Goal: Use online tool/utility: Utilize a website feature to perform a specific function

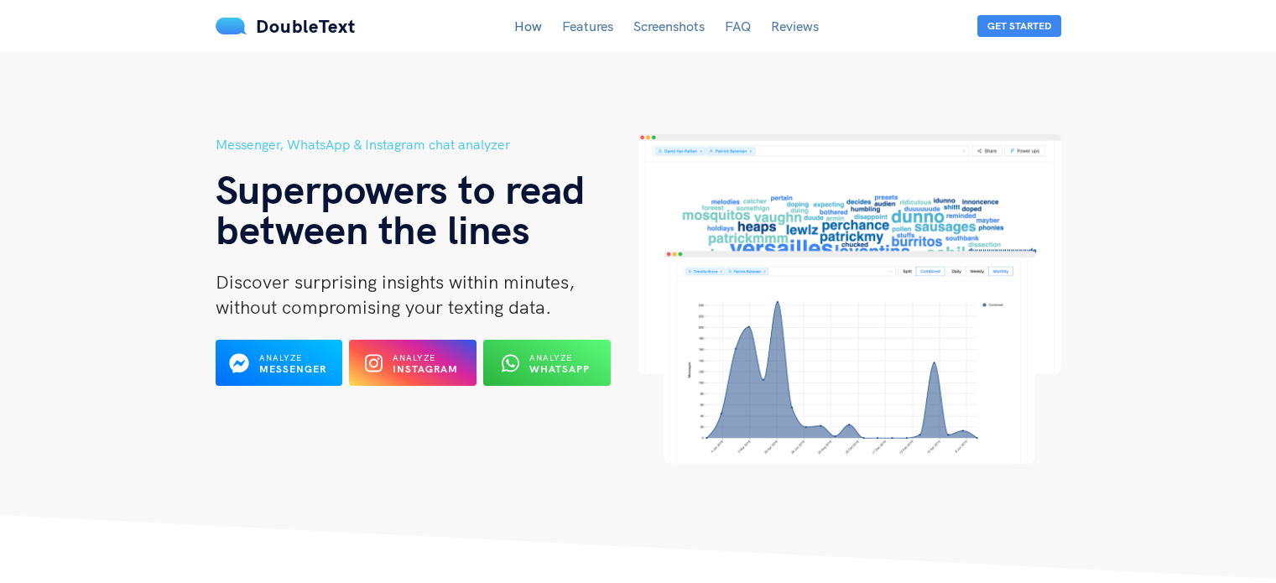
scroll to position [79, 0]
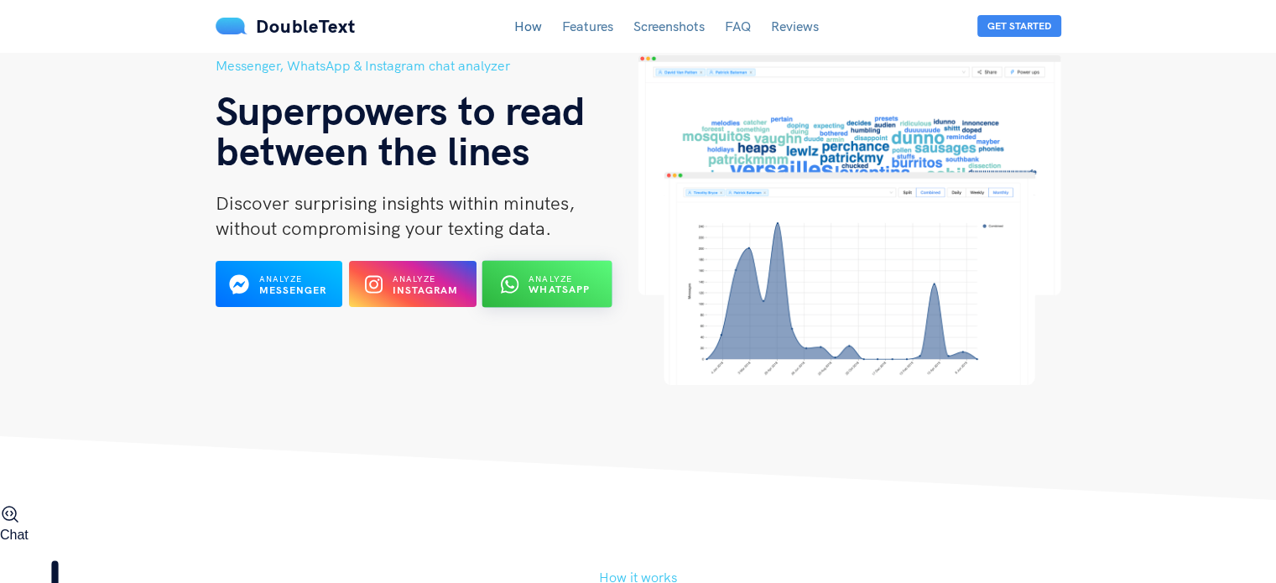
click at [533, 291] on b "WhatsApp" at bounding box center [559, 290] width 61 height 13
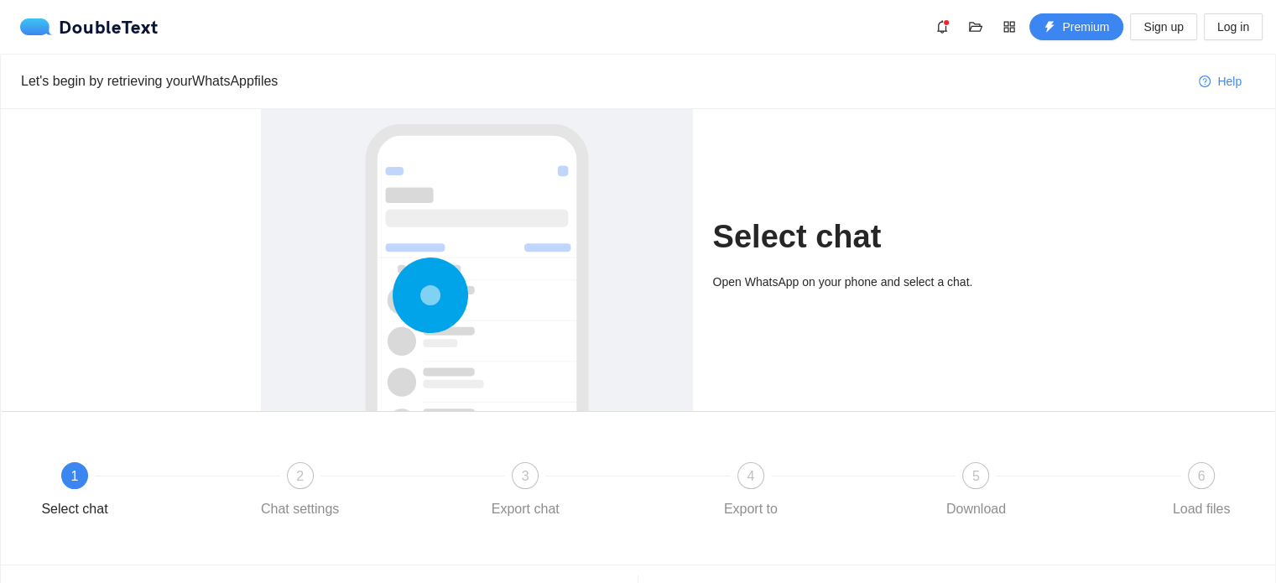
click at [785, 217] on h1 "Select chat" at bounding box center [864, 236] width 303 height 39
click at [460, 256] on div at bounding box center [477, 352] width 398 height 502
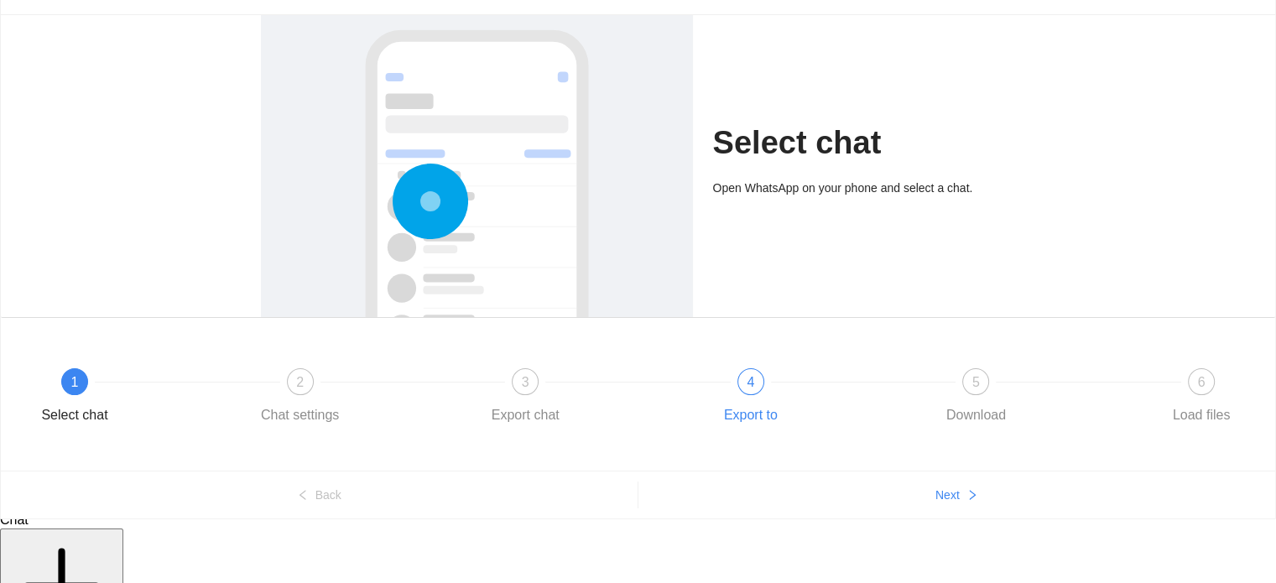
scroll to position [93, 0]
click at [965, 492] on button "Next" at bounding box center [956, 495] width 637 height 27
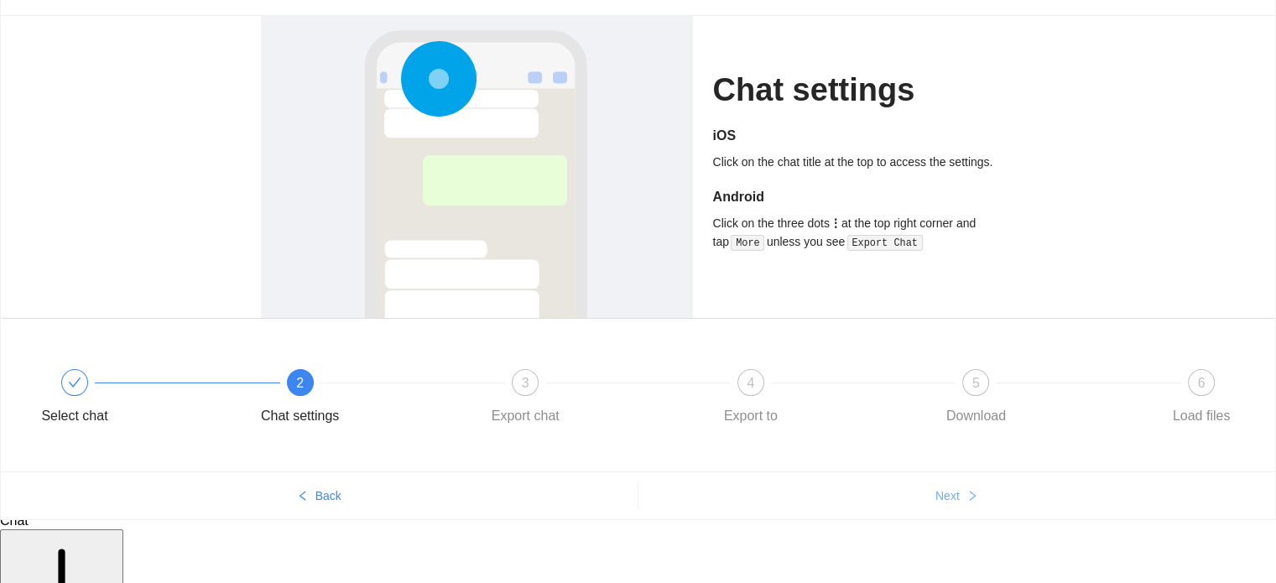
click at [965, 493] on button "Next" at bounding box center [956, 495] width 637 height 27
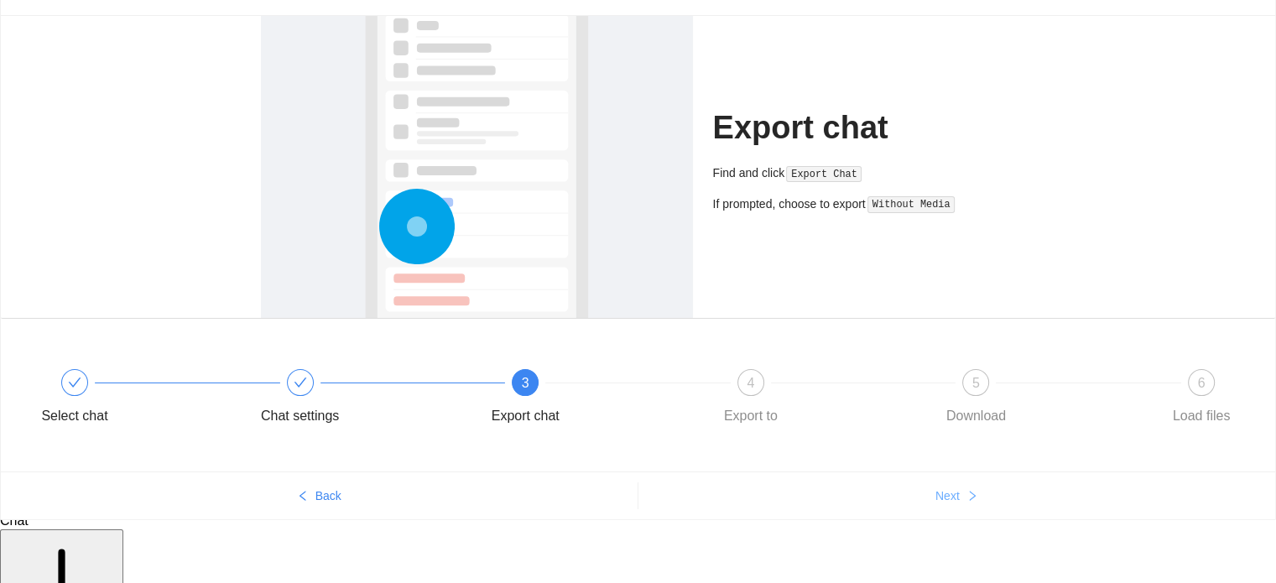
click at [965, 493] on button "Next" at bounding box center [956, 495] width 637 height 27
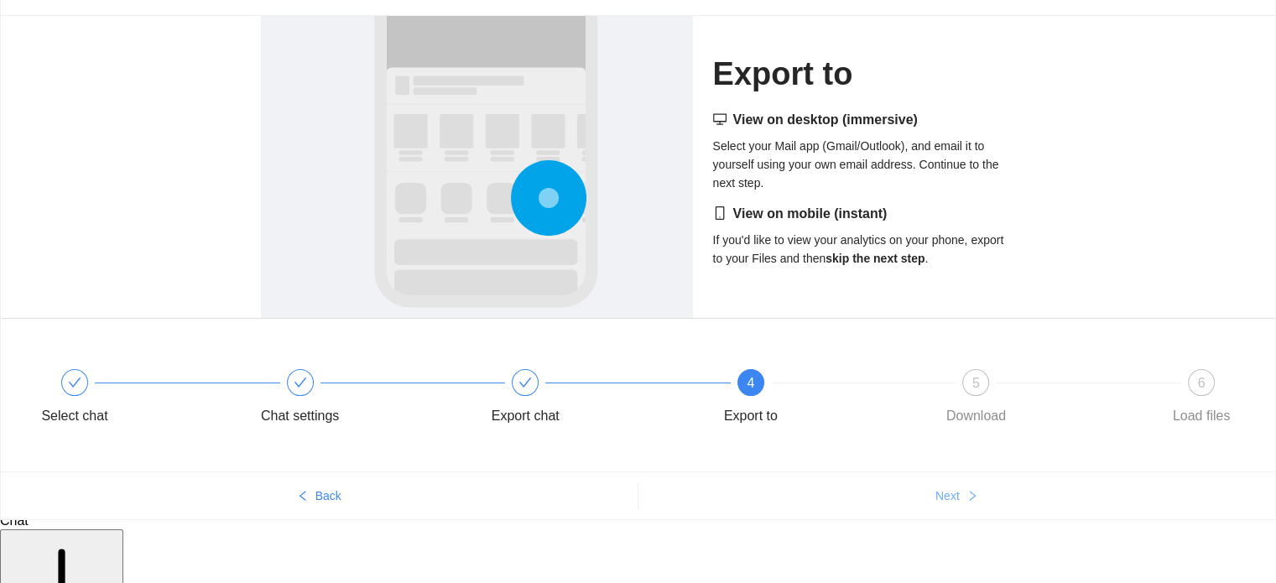
click at [965, 493] on button "Next" at bounding box center [956, 495] width 637 height 27
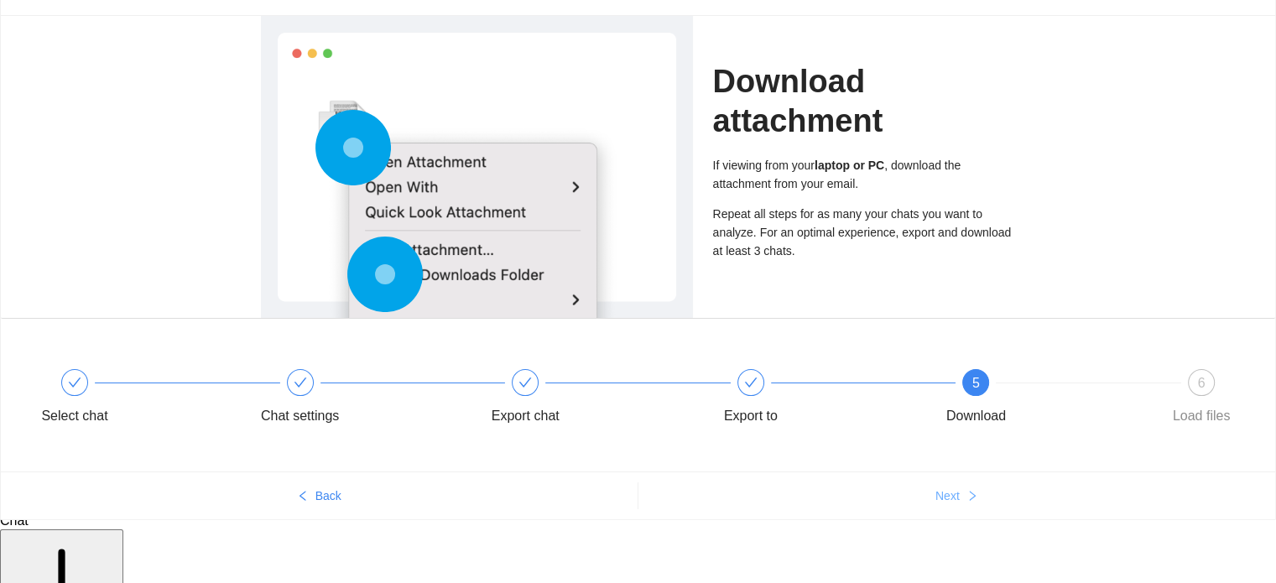
click at [965, 493] on button "Next" at bounding box center [956, 495] width 637 height 27
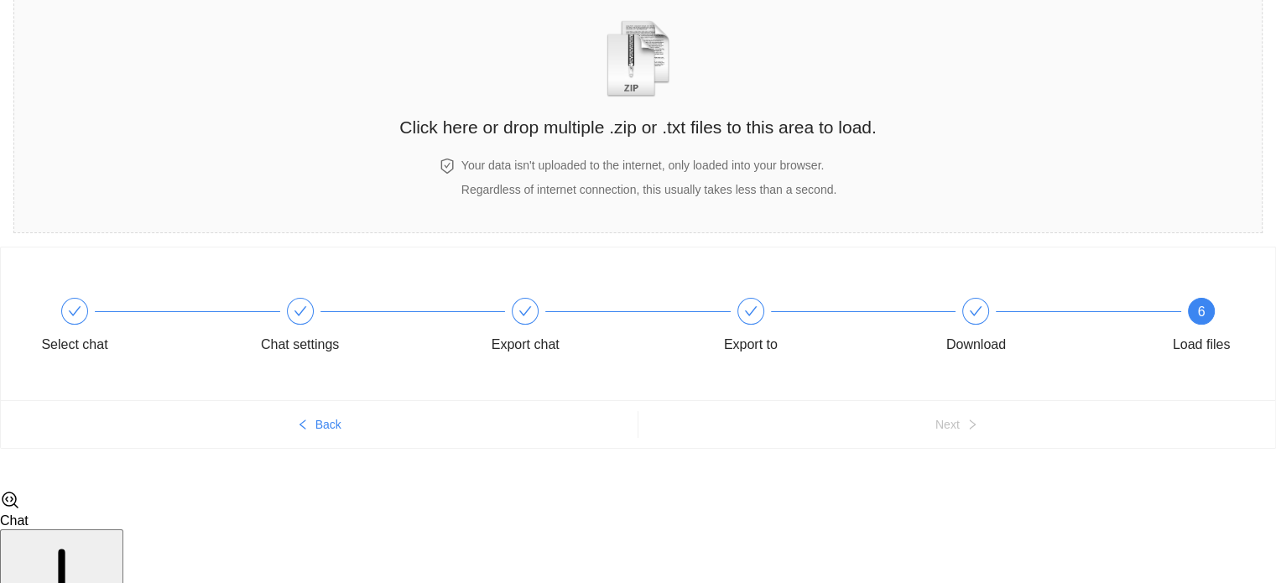
scroll to position [23, 0]
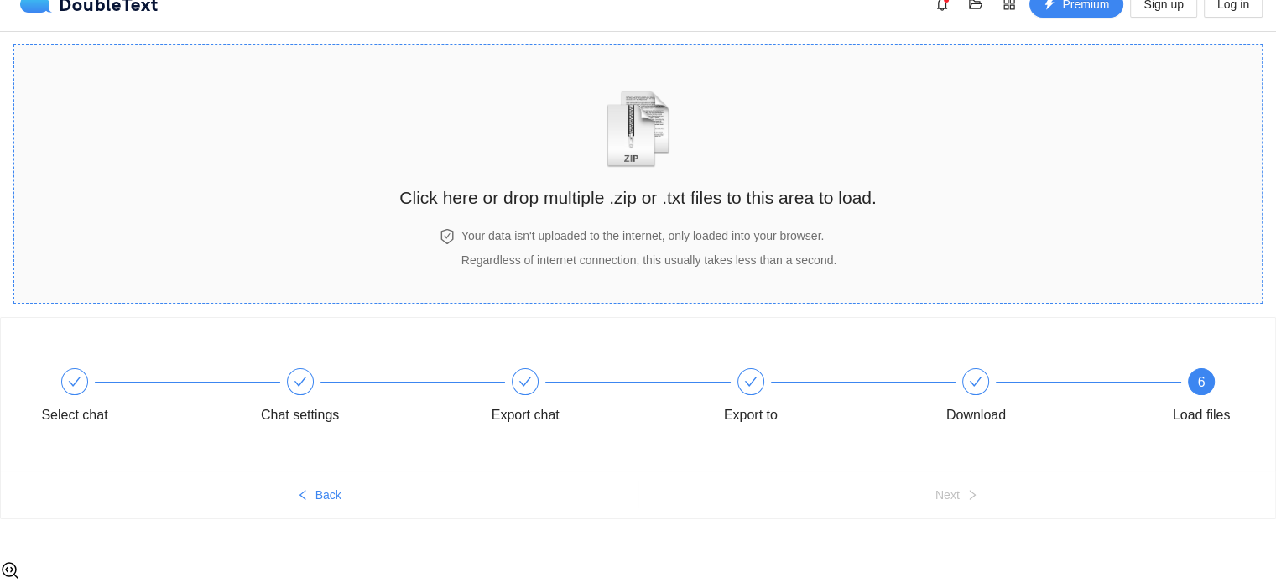
click at [609, 53] on section "Click here or drop multiple .zip or .txt files to this area to load. Your data …" at bounding box center [637, 173] width 1249 height 259
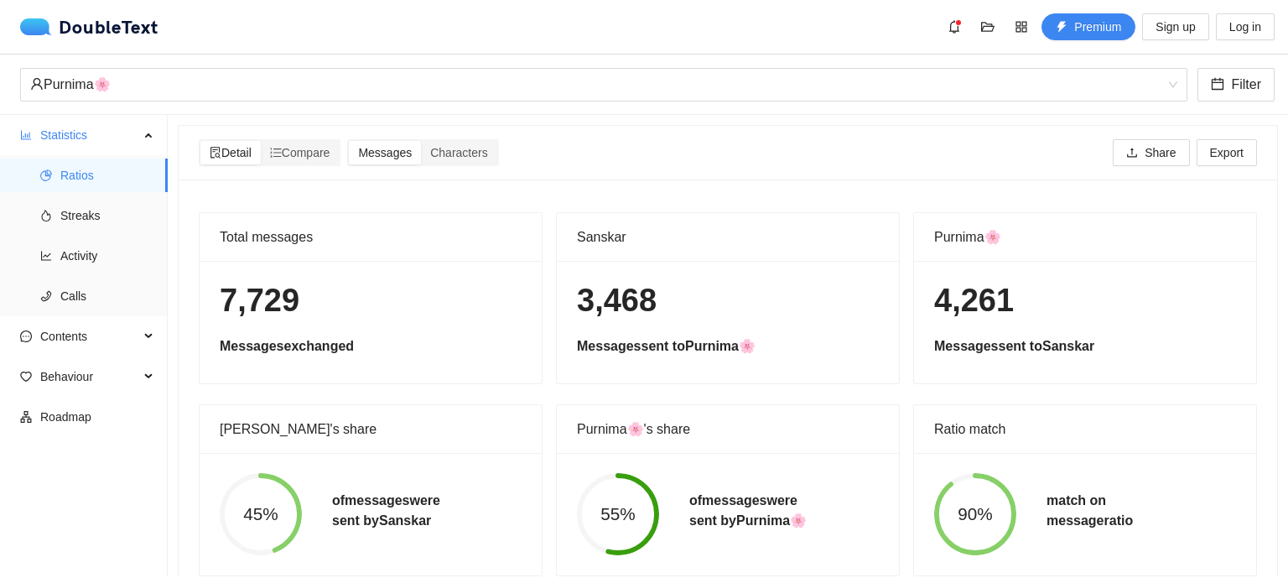
scroll to position [43, 0]
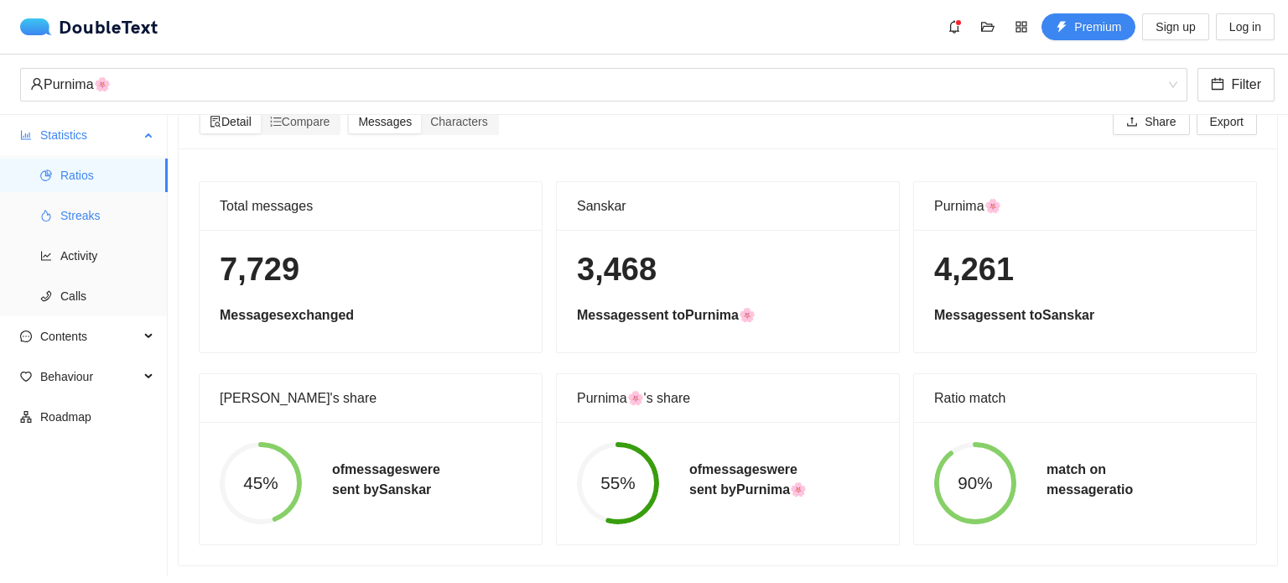
click at [94, 226] on span "Streaks" at bounding box center [107, 216] width 94 height 34
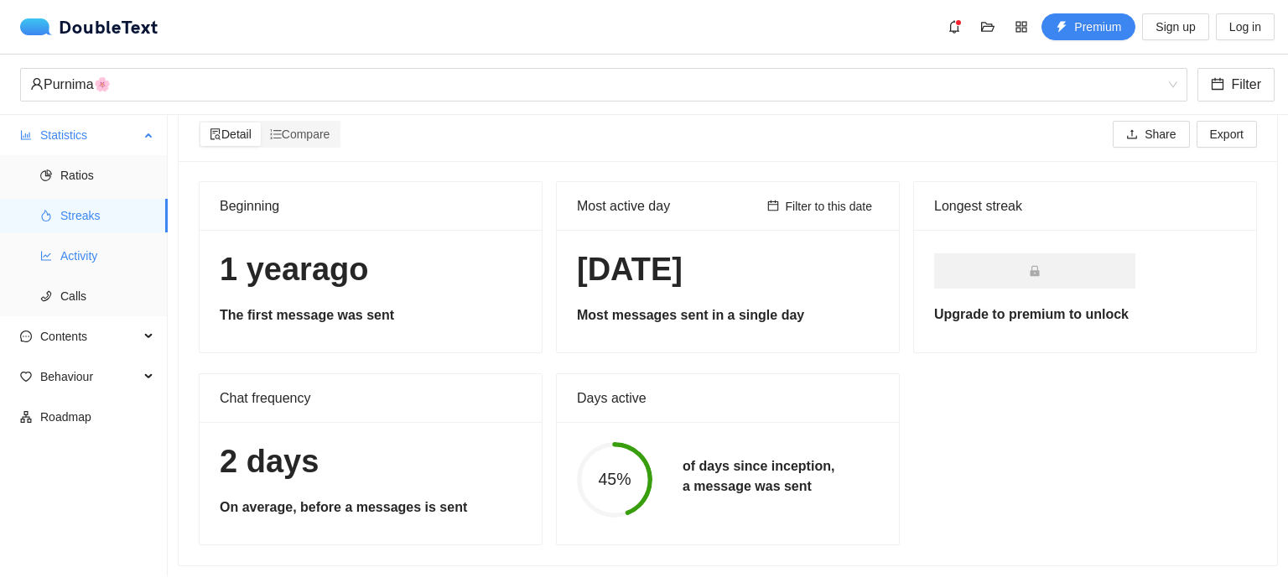
click at [95, 250] on span "Activity" at bounding box center [107, 256] width 94 height 34
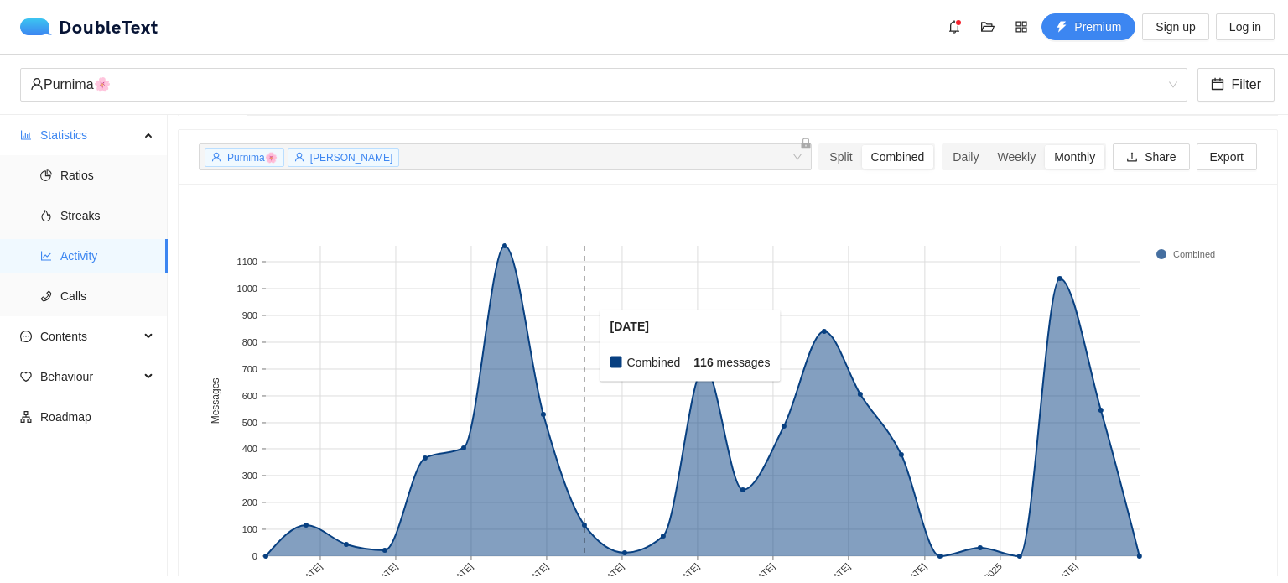
scroll to position [132, 0]
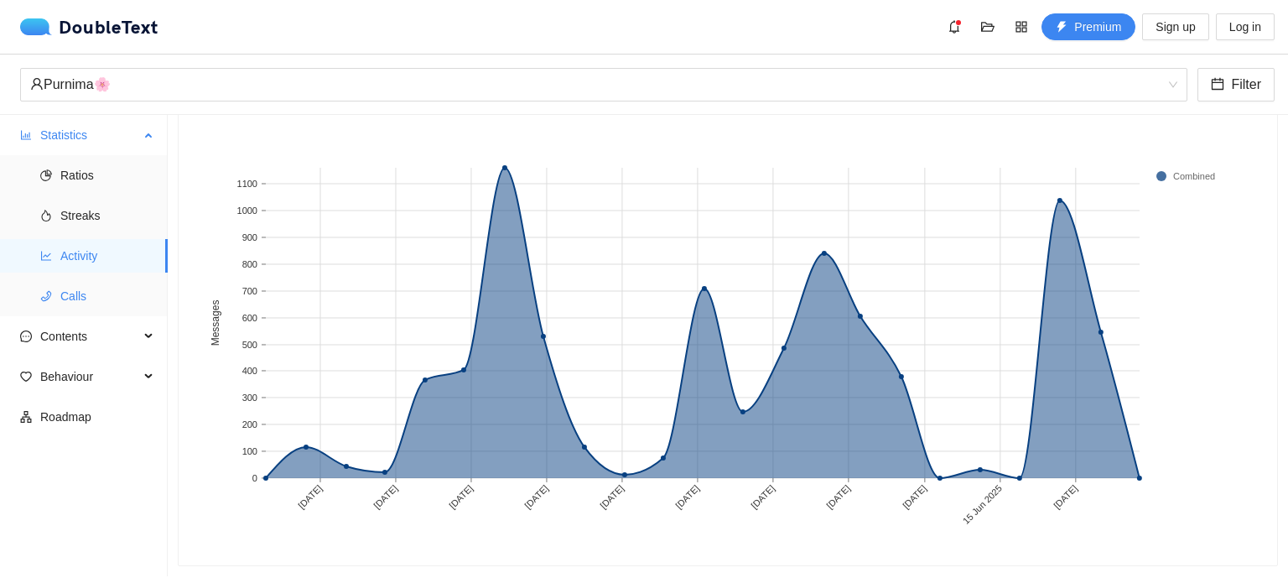
click at [101, 302] on span "Calls" at bounding box center [107, 296] width 94 height 34
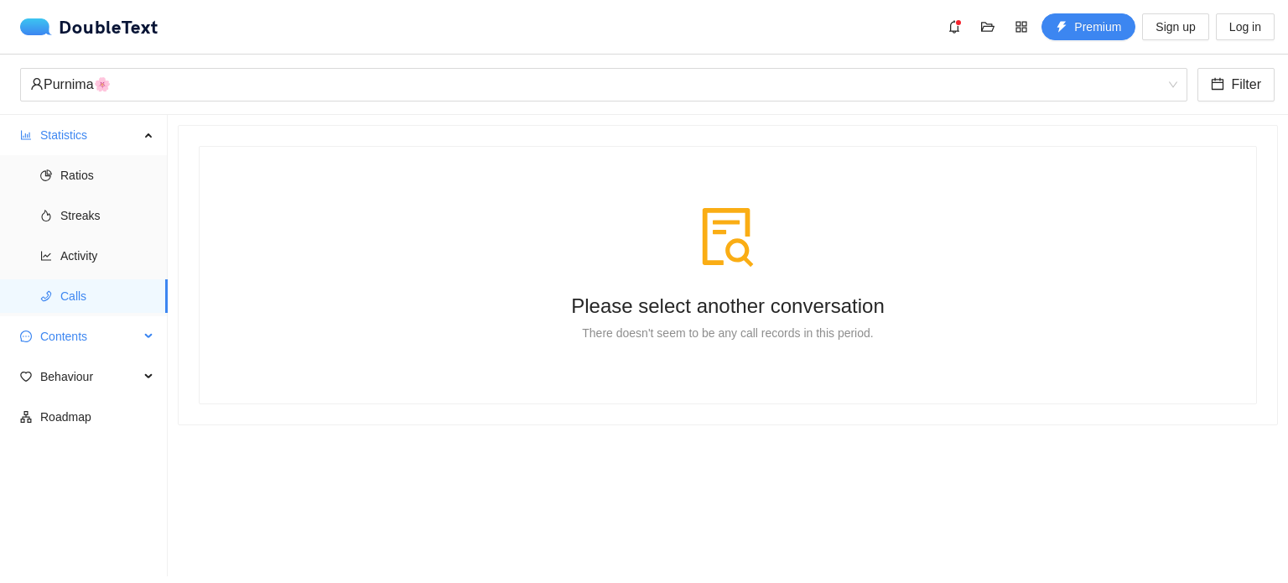
click at [131, 330] on span "Contents" at bounding box center [89, 337] width 99 height 34
click at [121, 369] on span "Word Cloud" at bounding box center [107, 377] width 94 height 34
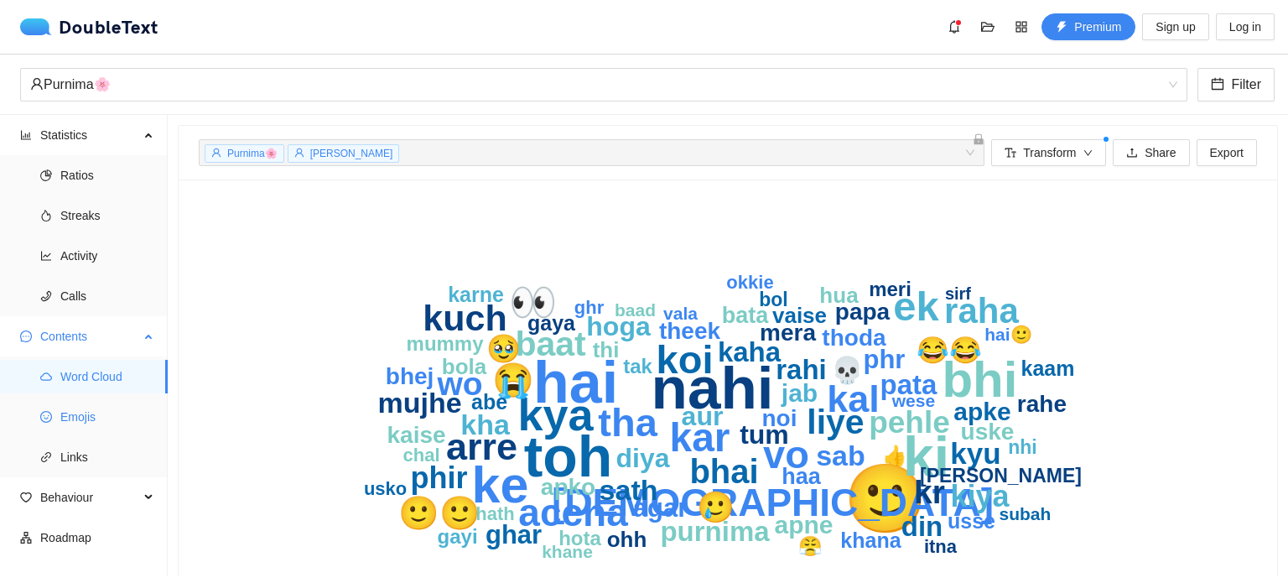
click at [78, 417] on span "Emojis" at bounding box center [107, 417] width 94 height 34
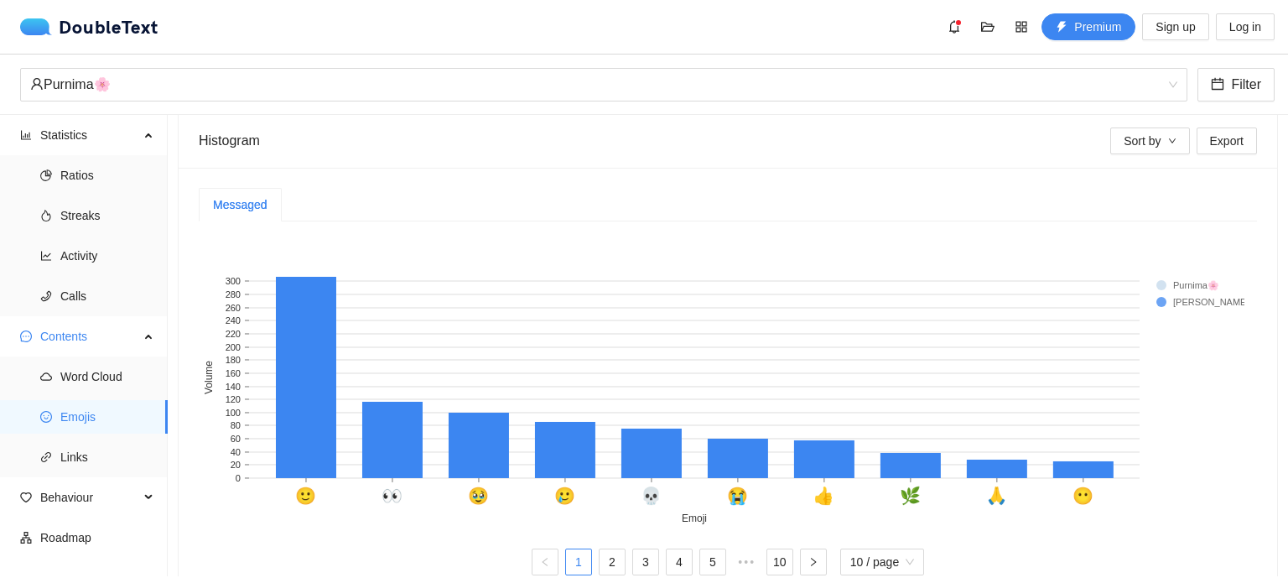
scroll to position [359, 0]
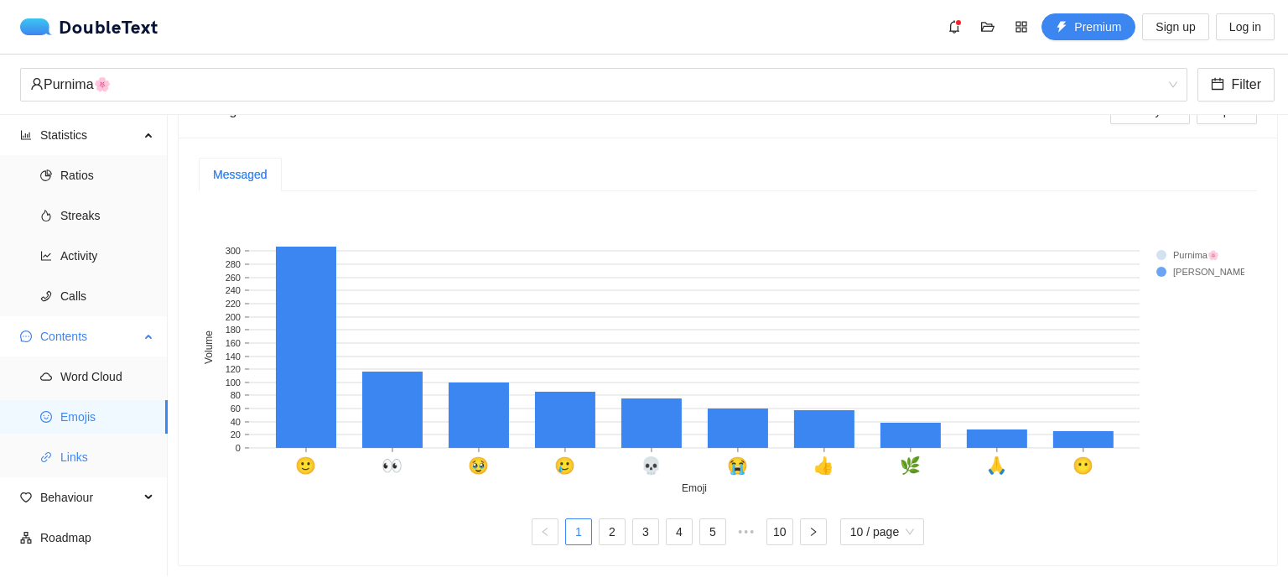
click at [120, 463] on span "Links" at bounding box center [107, 457] width 94 height 34
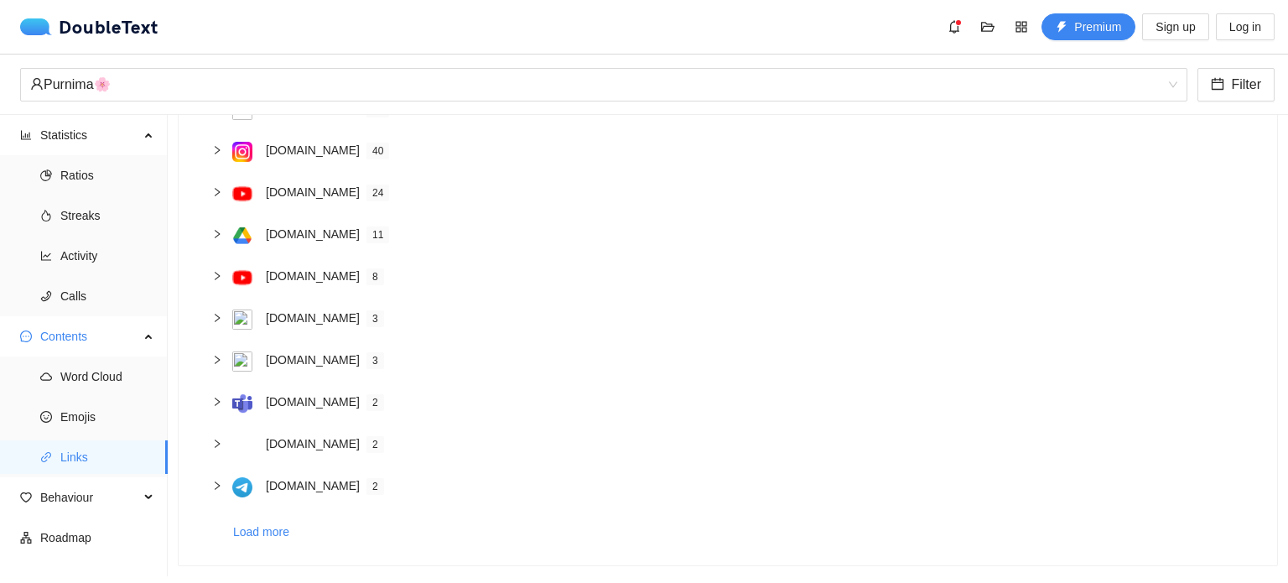
scroll to position [211, 0]
click at [111, 502] on span "Behaviour" at bounding box center [89, 498] width 99 height 34
click at [124, 528] on span "Engagement" at bounding box center [107, 538] width 94 height 34
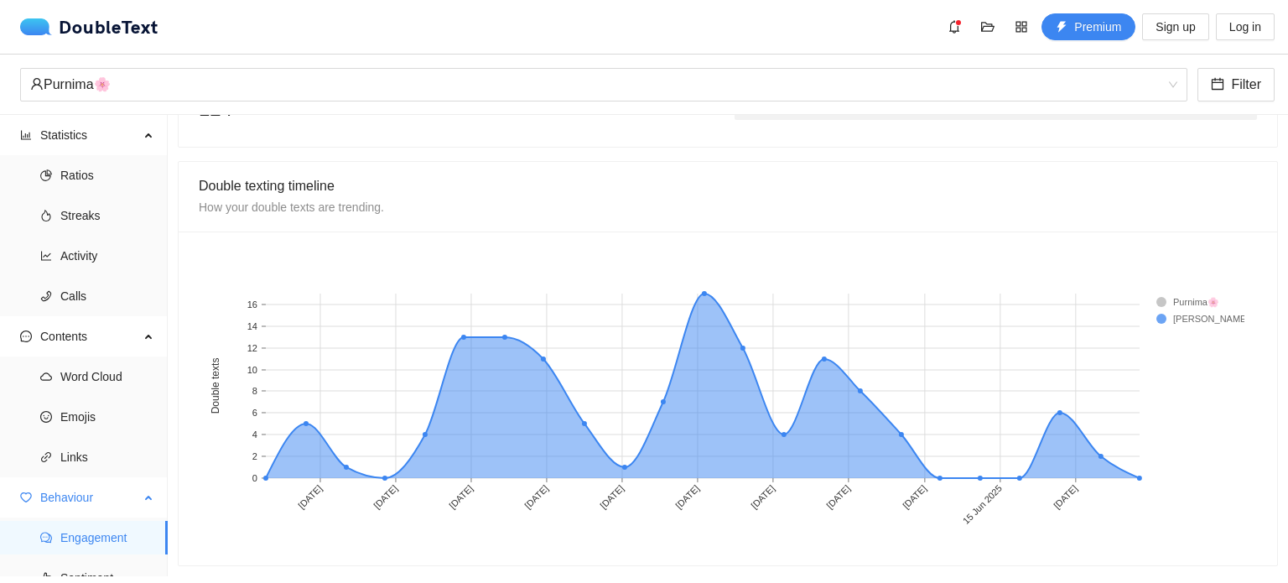
scroll to position [98, 0]
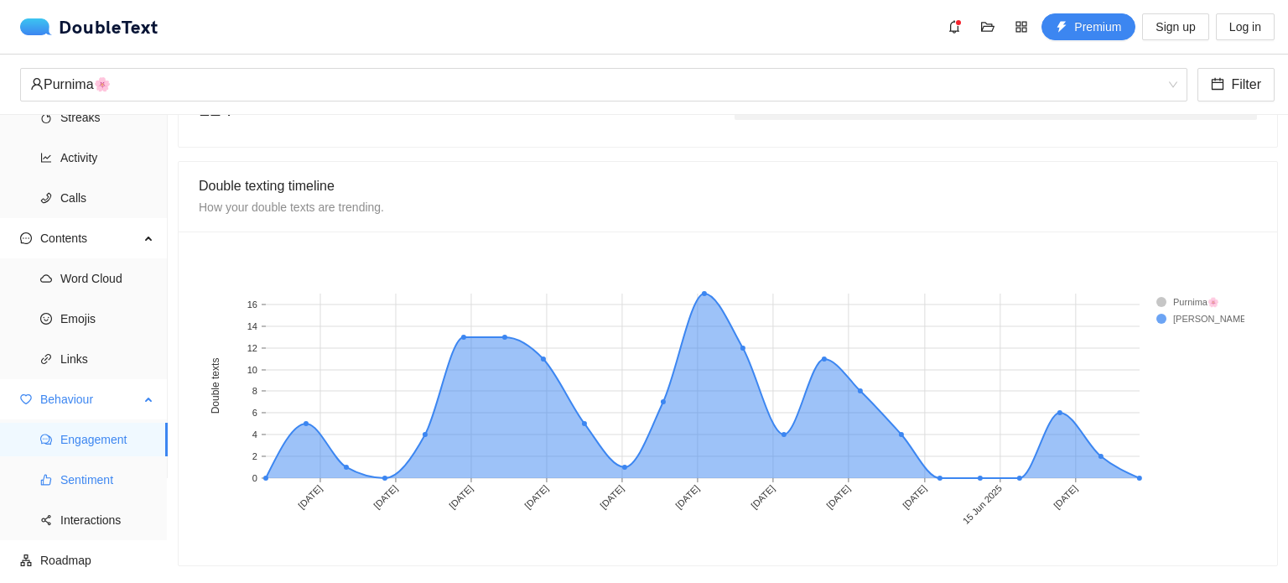
click at [96, 481] on span "Sentiment" at bounding box center [107, 480] width 94 height 34
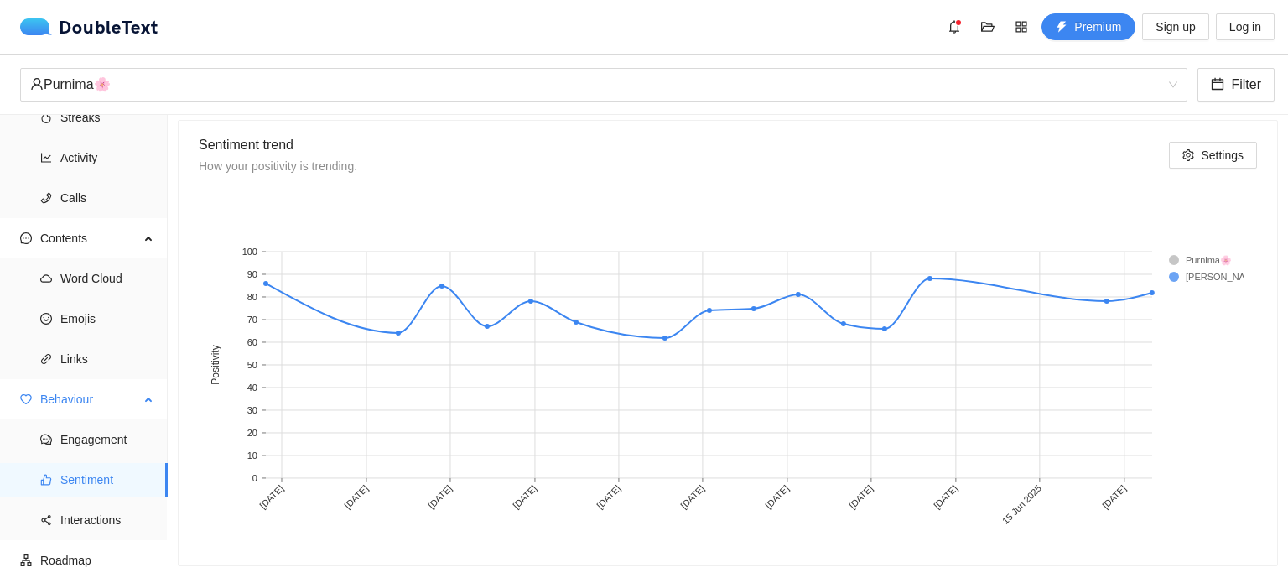
scroll to position [933, 0]
click at [115, 516] on span "Interactions" at bounding box center [107, 520] width 94 height 34
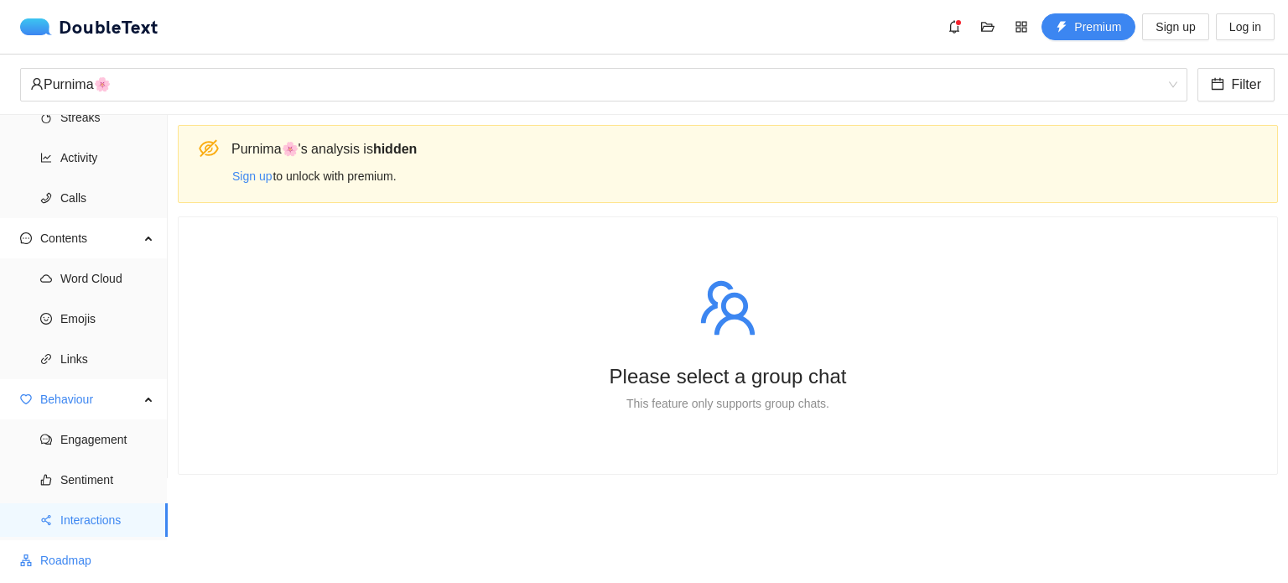
click at [79, 570] on span "Roadmap" at bounding box center [97, 561] width 114 height 34
